Goal: Transaction & Acquisition: Download file/media

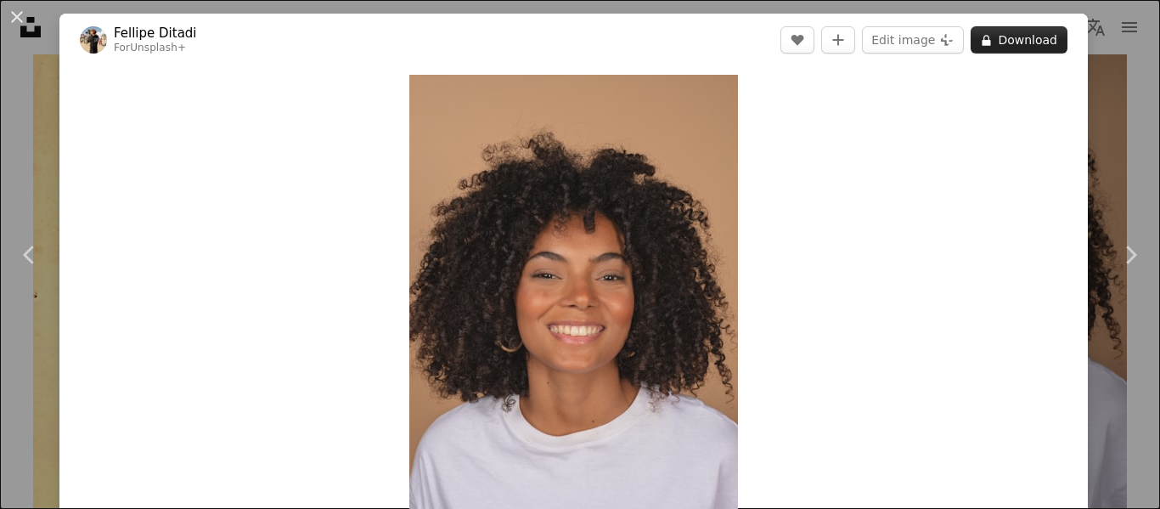
scroll to position [18, 0]
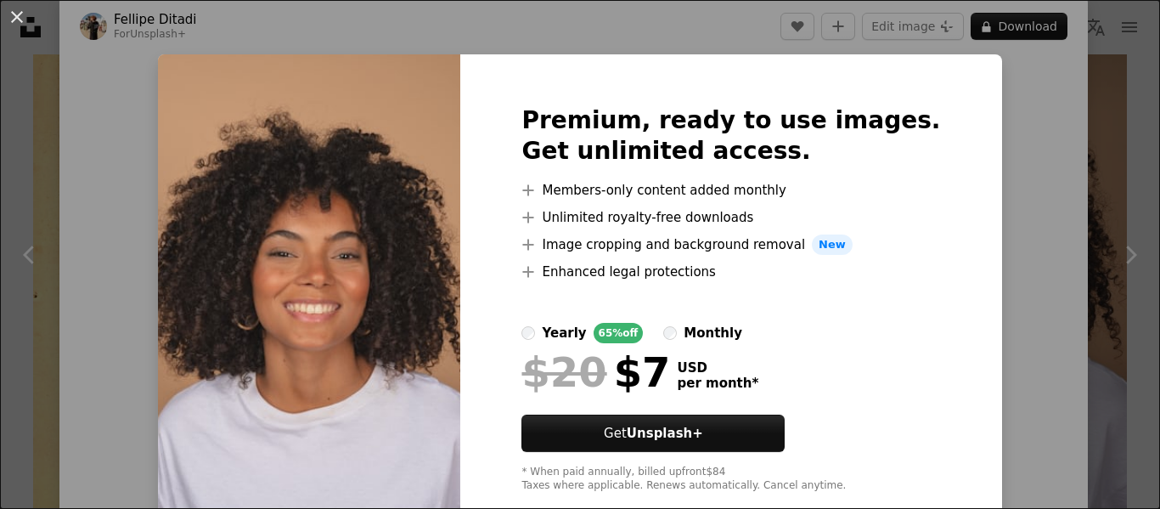
click at [1028, 178] on div "An X shape Premium, ready to use images. Get unlimited access. A plus sign Memb…" at bounding box center [580, 254] width 1160 height 509
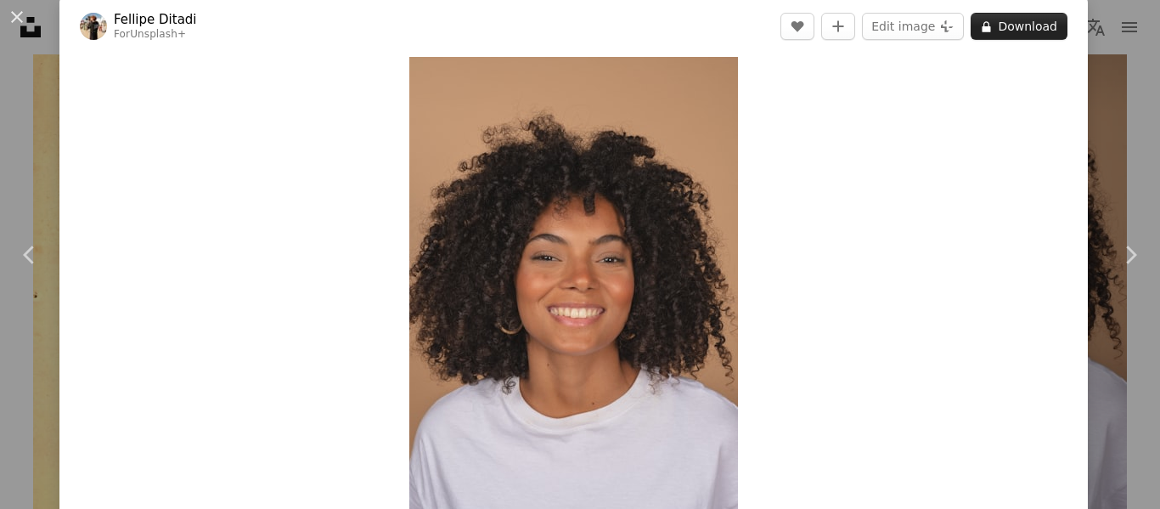
click at [1040, 21] on button "A lock Download" at bounding box center [1019, 26] width 97 height 27
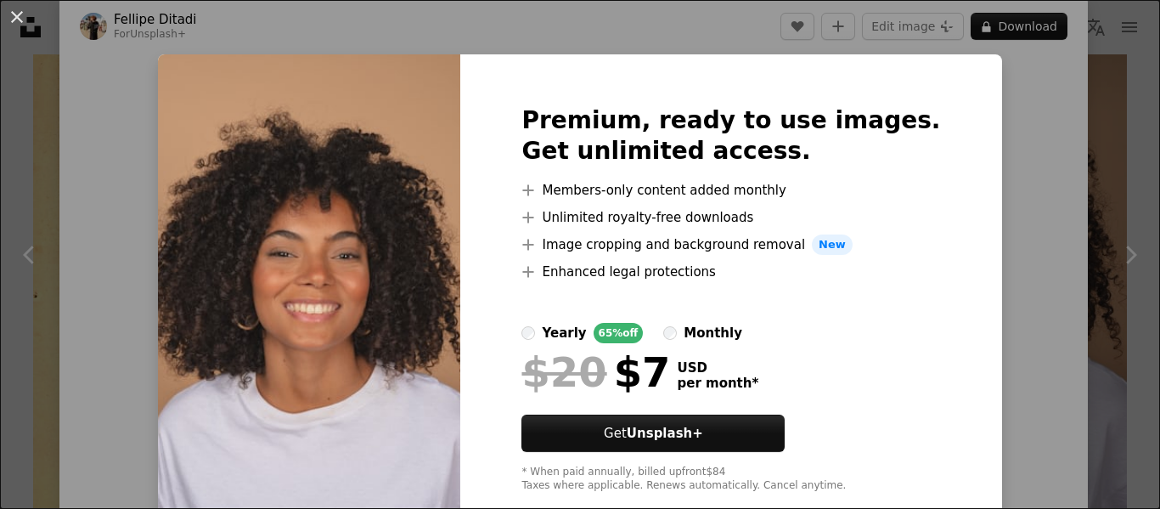
click at [5, 67] on div "An X shape Premium, ready to use images. Get unlimited access. A plus sign Memb…" at bounding box center [580, 254] width 1160 height 509
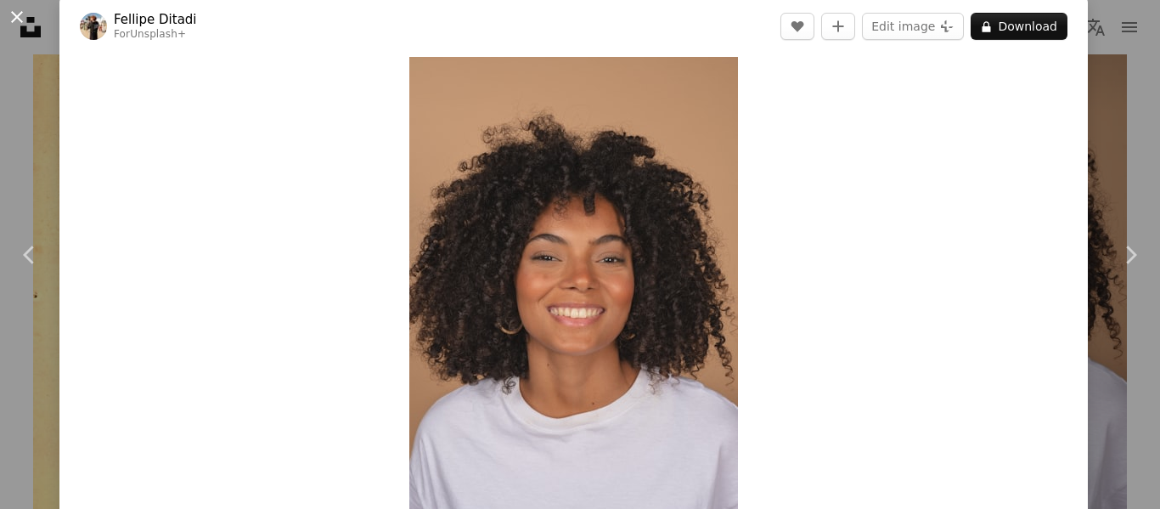
click at [25, 23] on button "An X shape" at bounding box center [17, 17] width 20 height 20
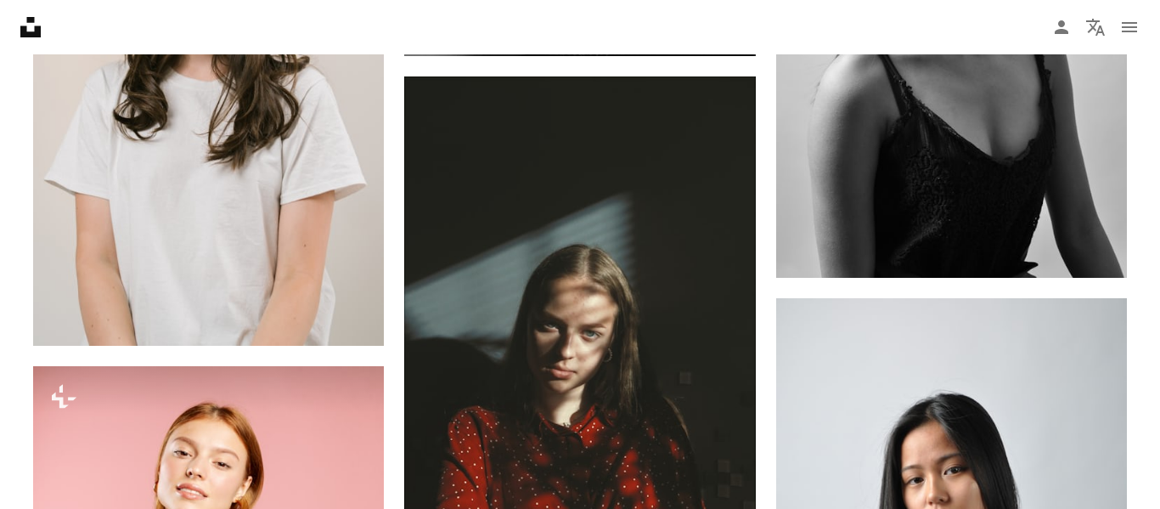
scroll to position [1198, 0]
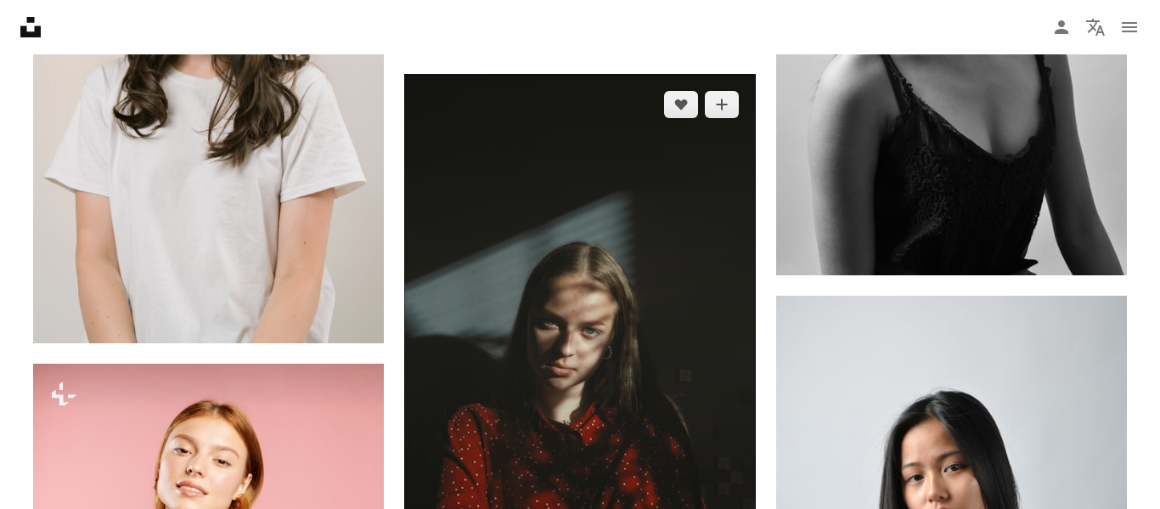
click at [694, 415] on img at bounding box center [579, 337] width 351 height 526
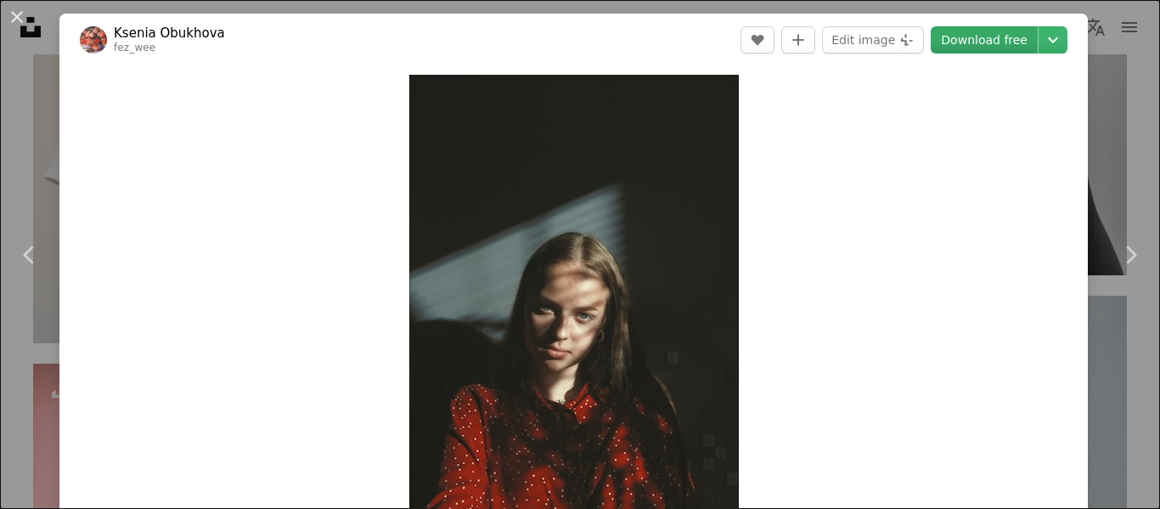
click at [1021, 48] on link "Download free" at bounding box center [984, 39] width 107 height 27
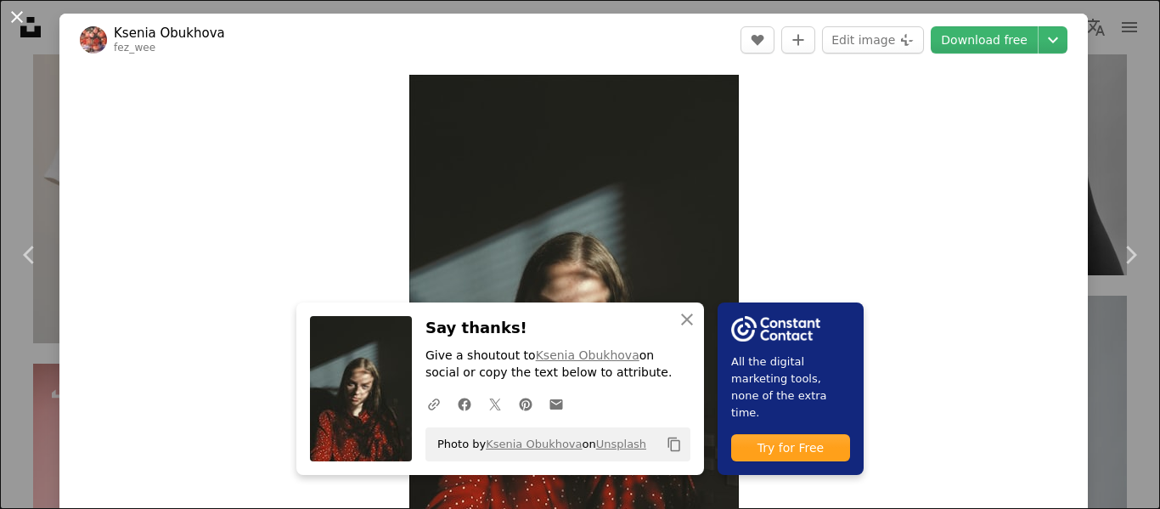
click at [20, 21] on button "An X shape" at bounding box center [17, 17] width 20 height 20
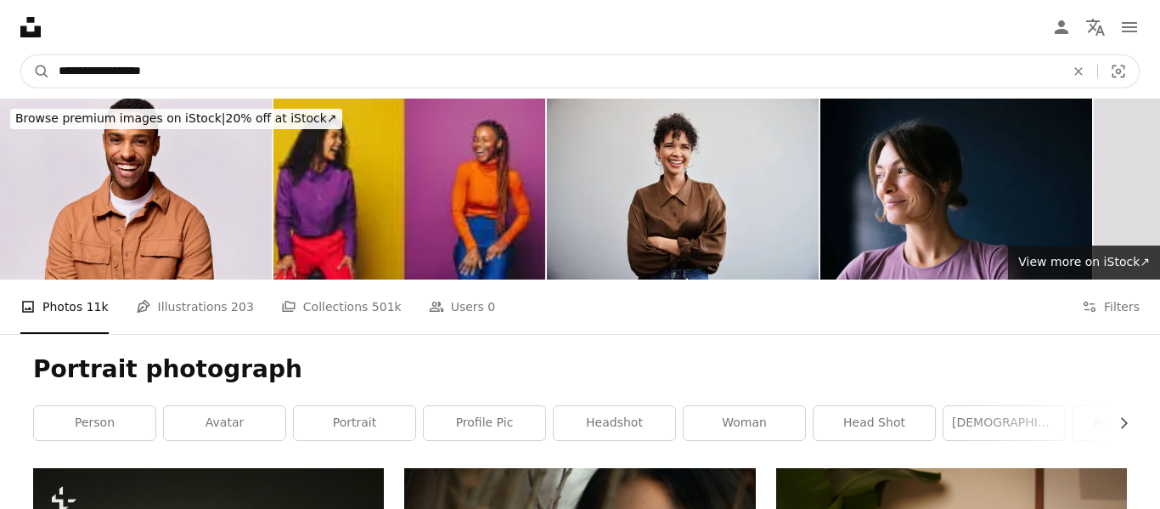
click at [220, 62] on input "**********" at bounding box center [555, 71] width 1010 height 32
click at [97, 65] on input "**********" at bounding box center [555, 71] width 1010 height 32
type input "**********"
click at [21, 55] on button "A magnifying glass" at bounding box center [35, 71] width 29 height 32
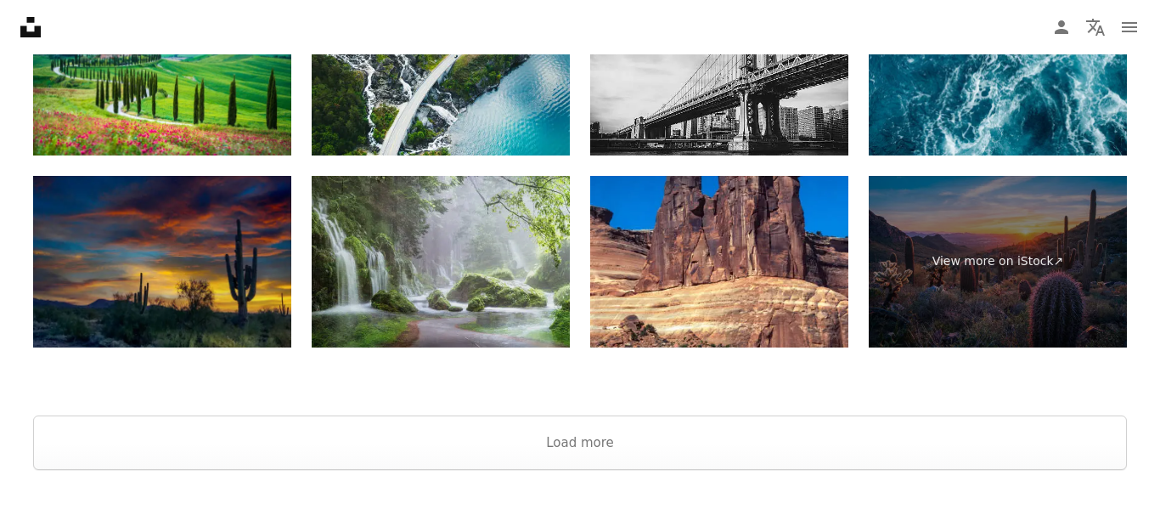
scroll to position [3392, 0]
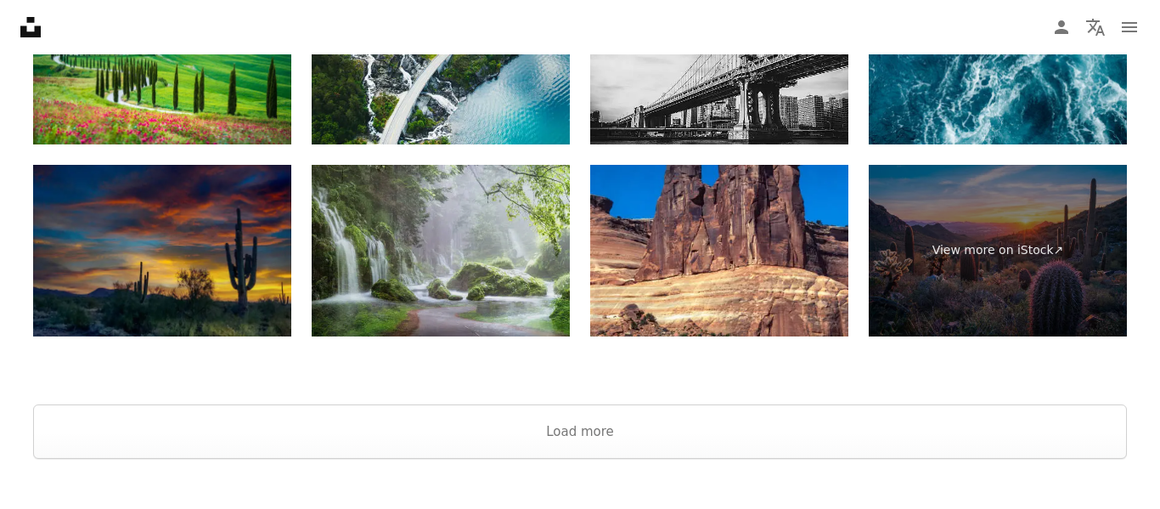
click at [419, 248] on img at bounding box center [441, 251] width 258 height 172
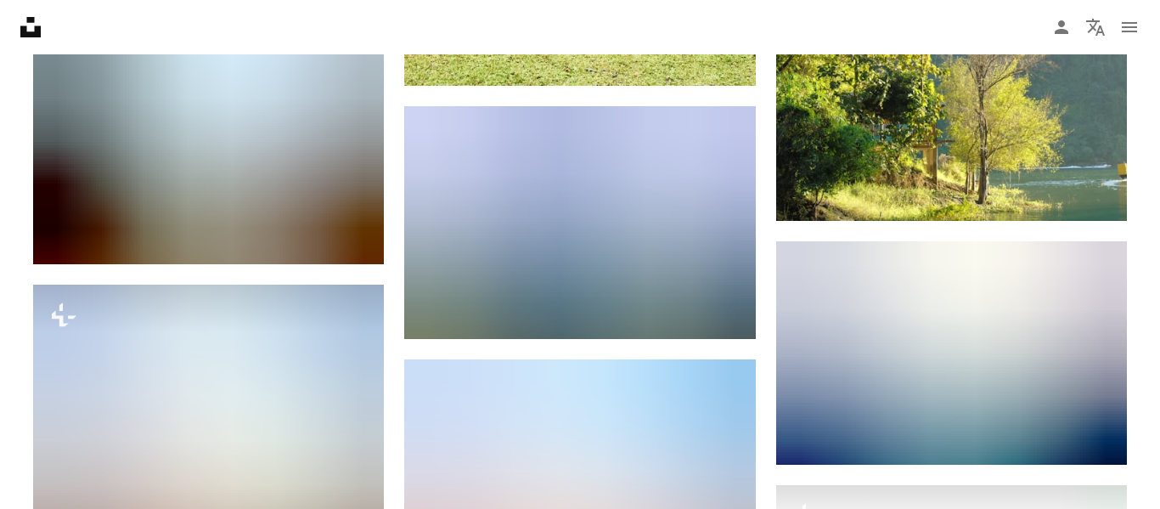
scroll to position [981, 0]
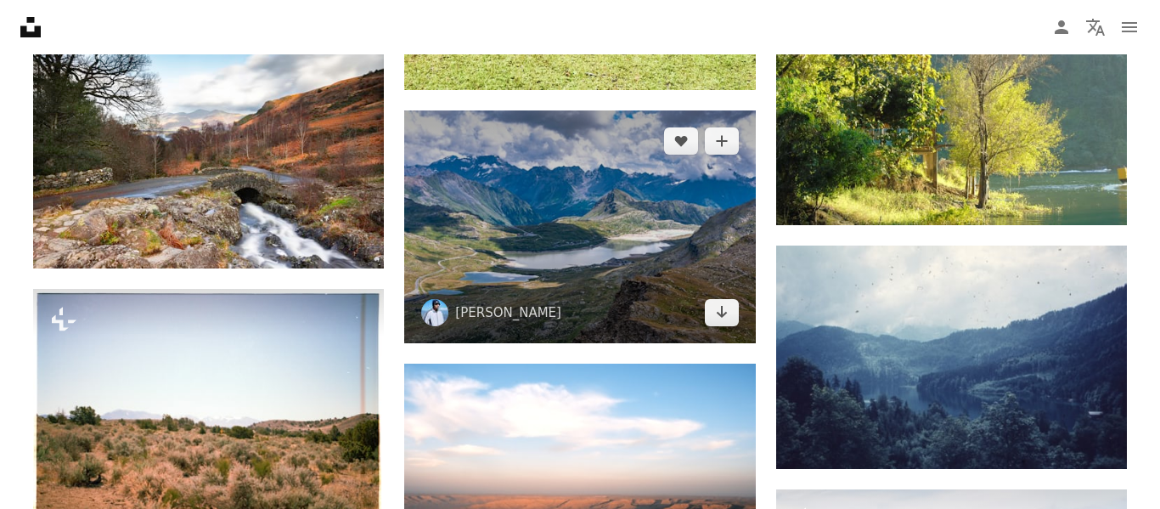
click at [593, 249] on img at bounding box center [579, 226] width 351 height 233
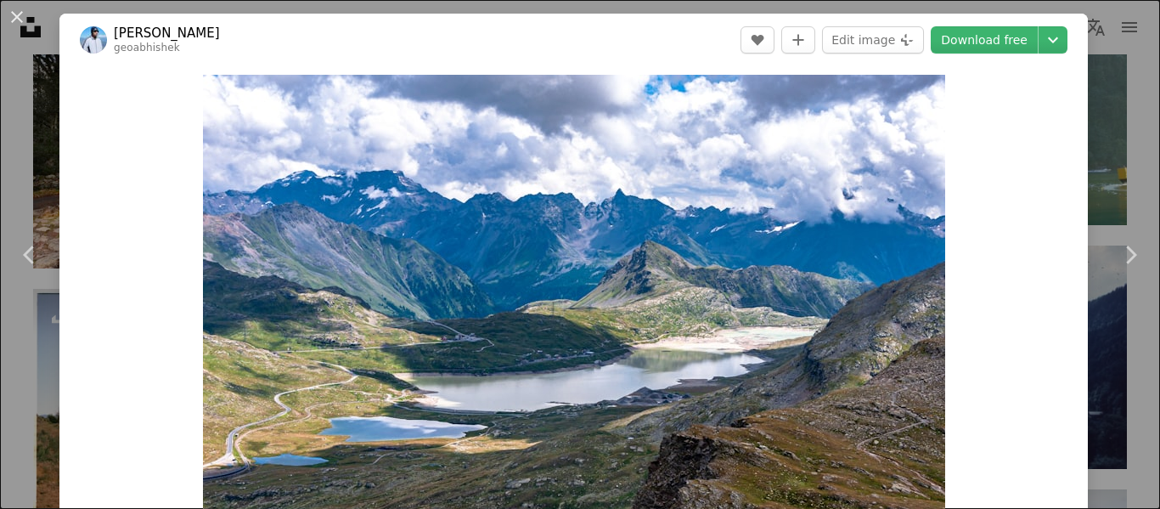
scroll to position [8, 0]
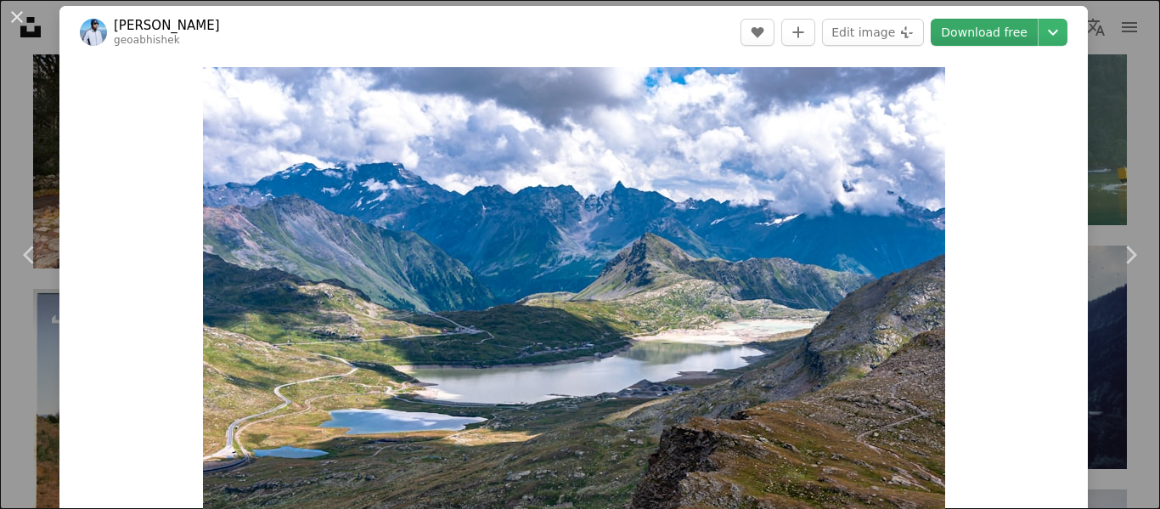
click at [1016, 33] on link "Download free" at bounding box center [984, 32] width 107 height 27
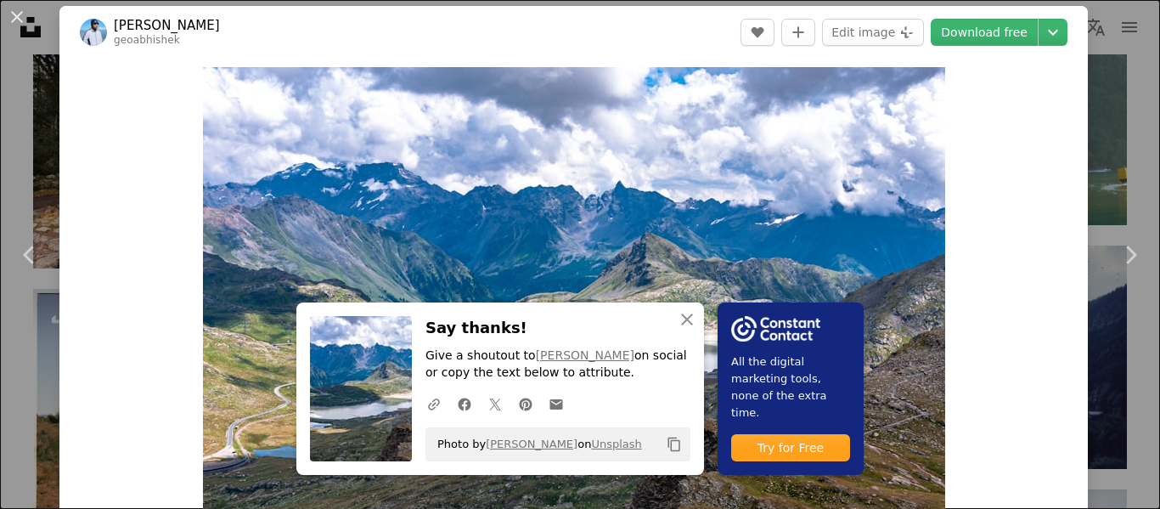
click at [36, 37] on div "An X shape Chevron left Chevron right An X shape Close Say thanks! Give a shout…" at bounding box center [580, 254] width 1160 height 509
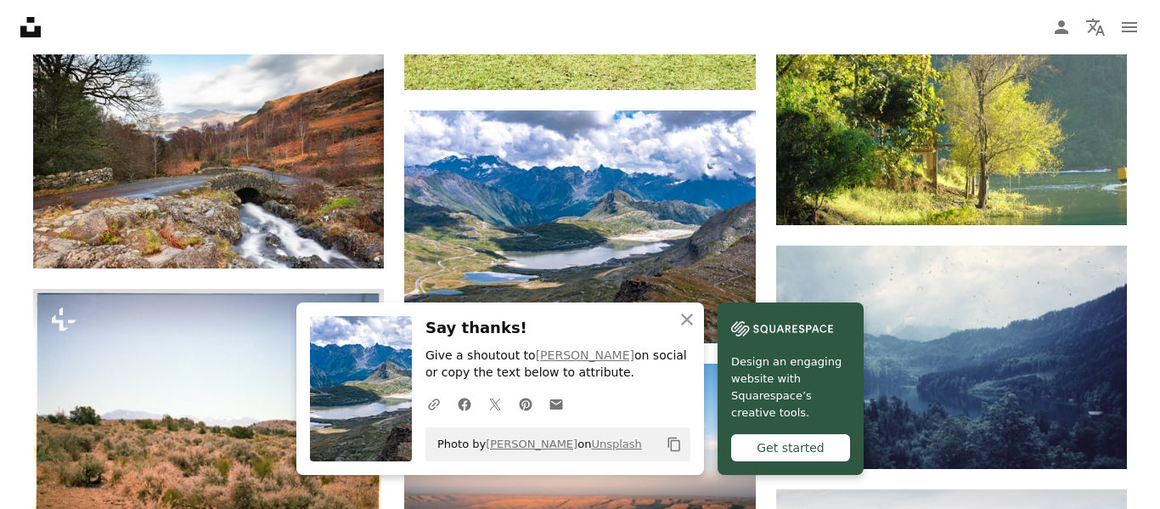
scroll to position [1097, 0]
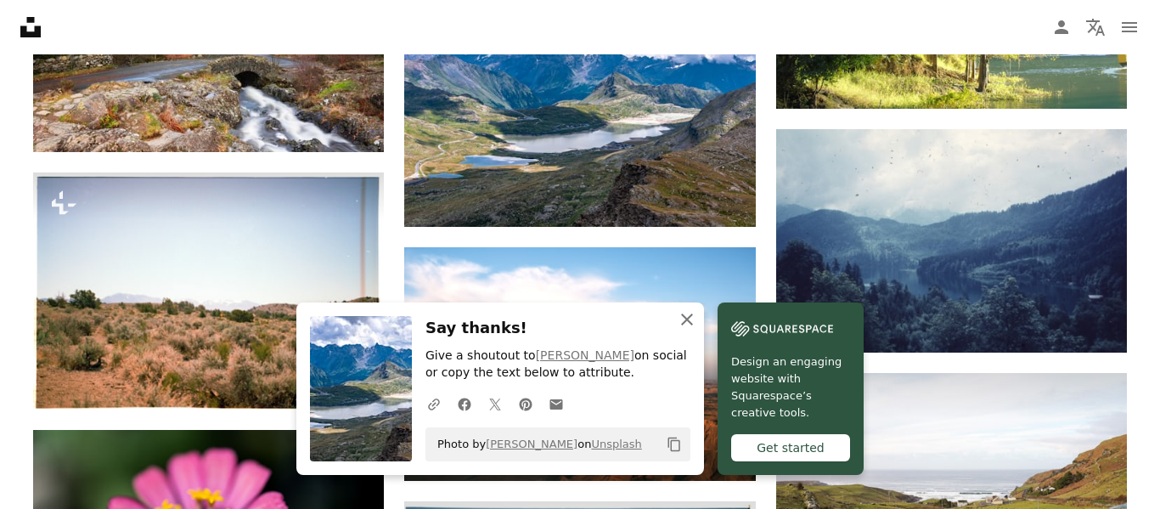
click at [685, 315] on icon "An X shape" at bounding box center [687, 319] width 20 height 20
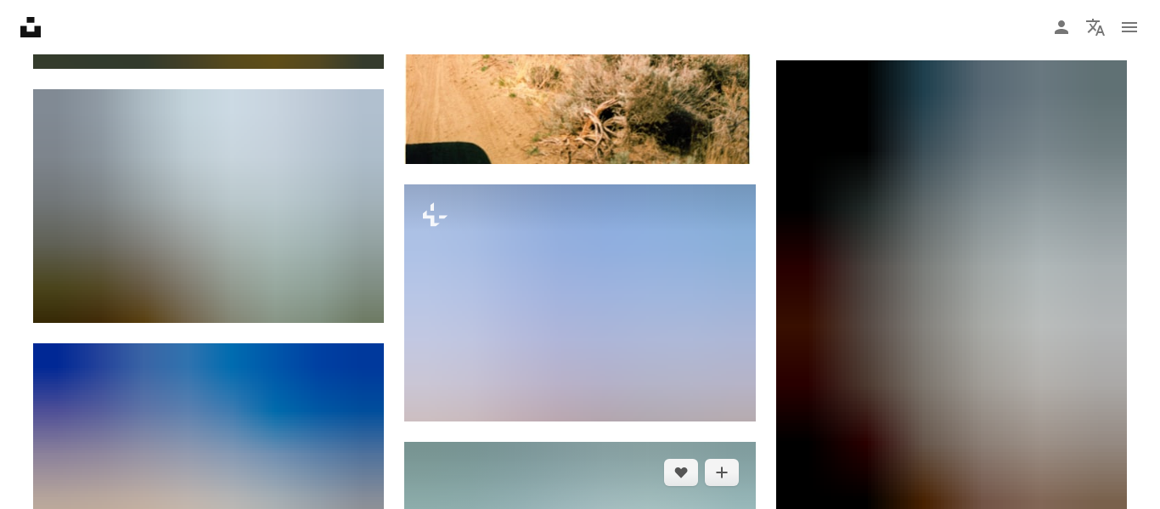
scroll to position [1948, 0]
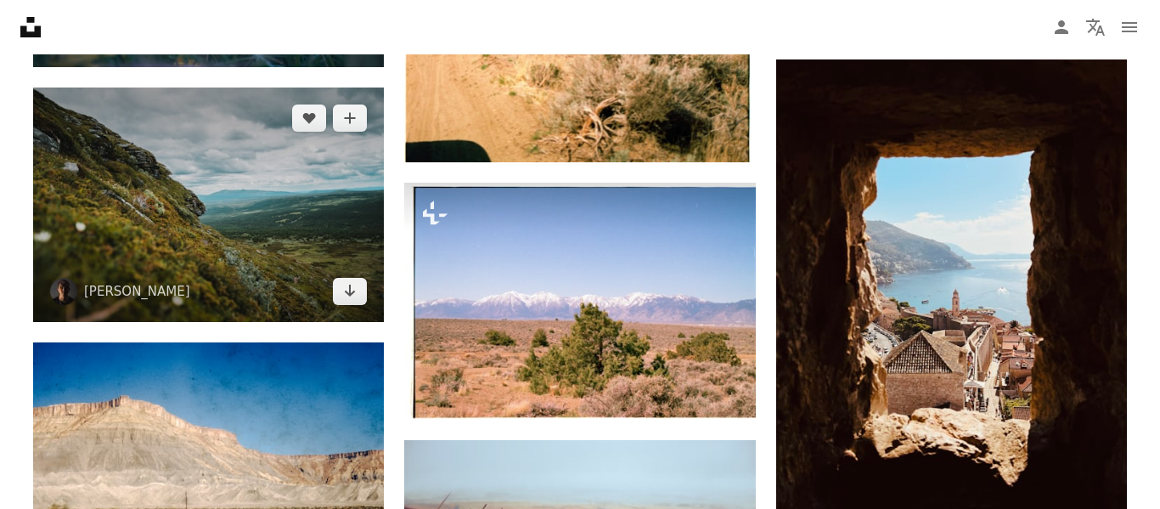
click at [258, 172] on img at bounding box center [208, 204] width 351 height 234
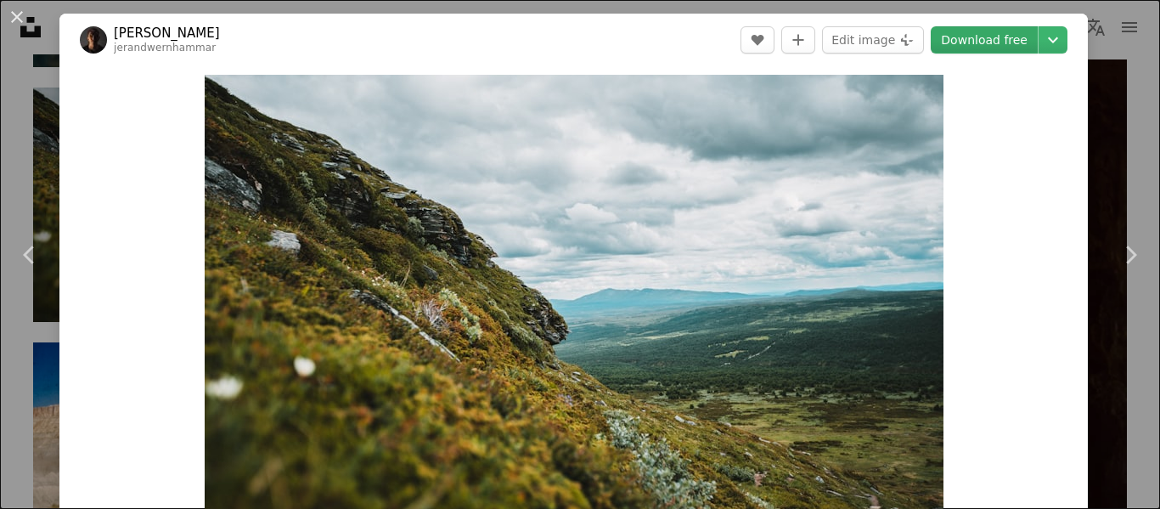
click at [985, 37] on link "Download free" at bounding box center [984, 39] width 107 height 27
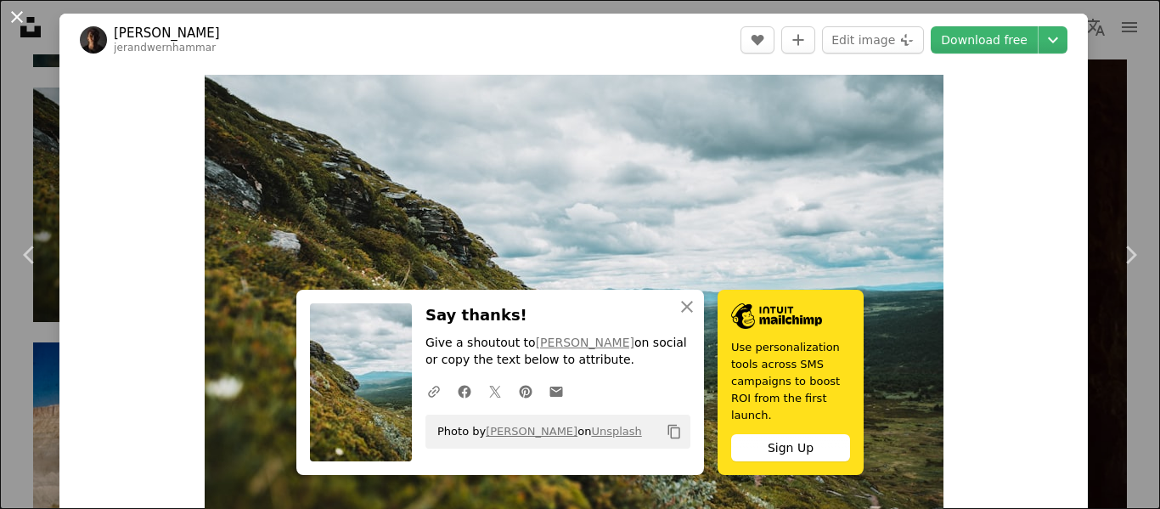
click at [11, 18] on button "An X shape" at bounding box center [17, 17] width 20 height 20
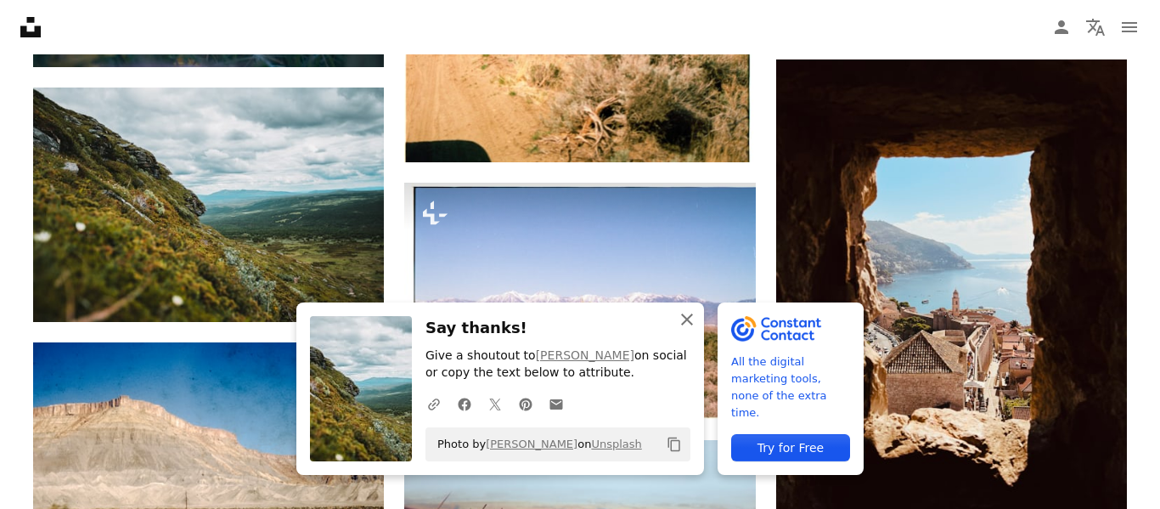
click at [687, 320] on icon "button" at bounding box center [687, 319] width 12 height 12
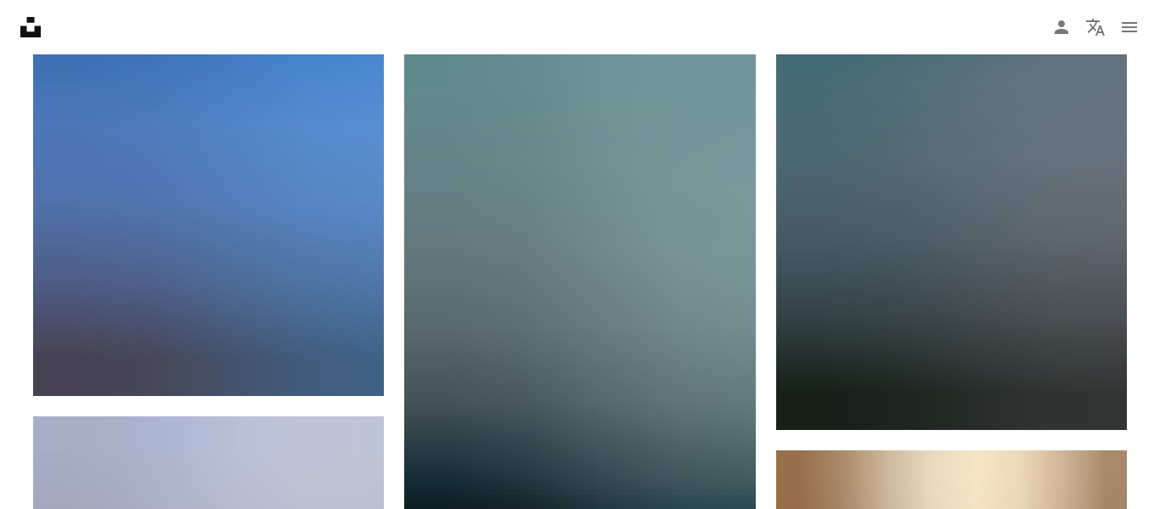
scroll to position [5061, 0]
